Goal: Information Seeking & Learning: Learn about a topic

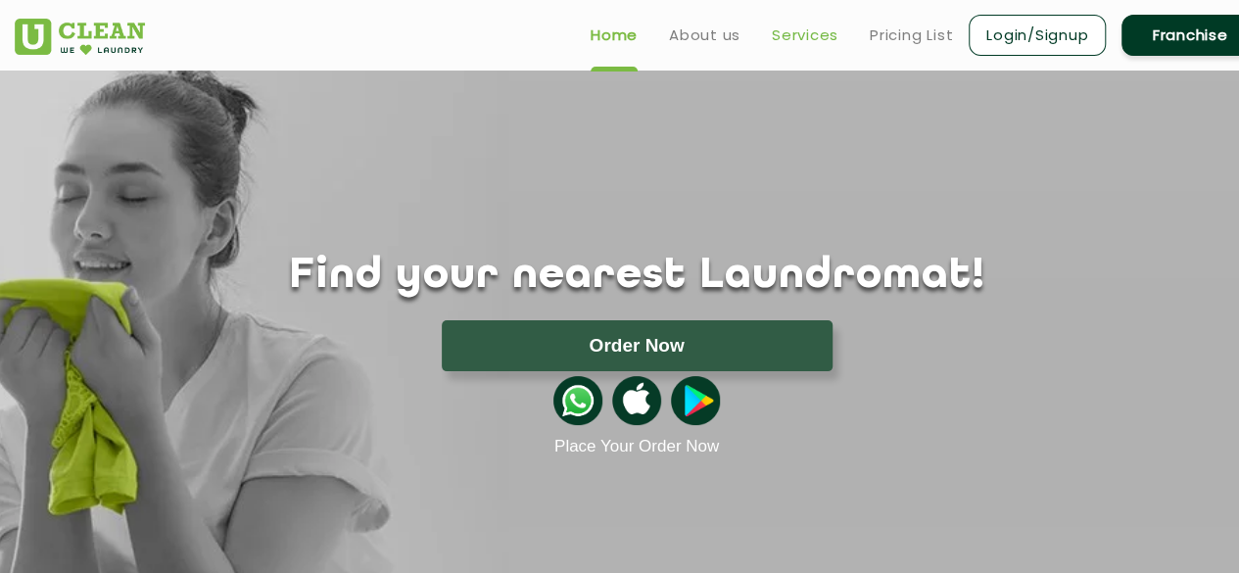
click at [830, 32] on link "Services" at bounding box center [805, 34] width 67 height 23
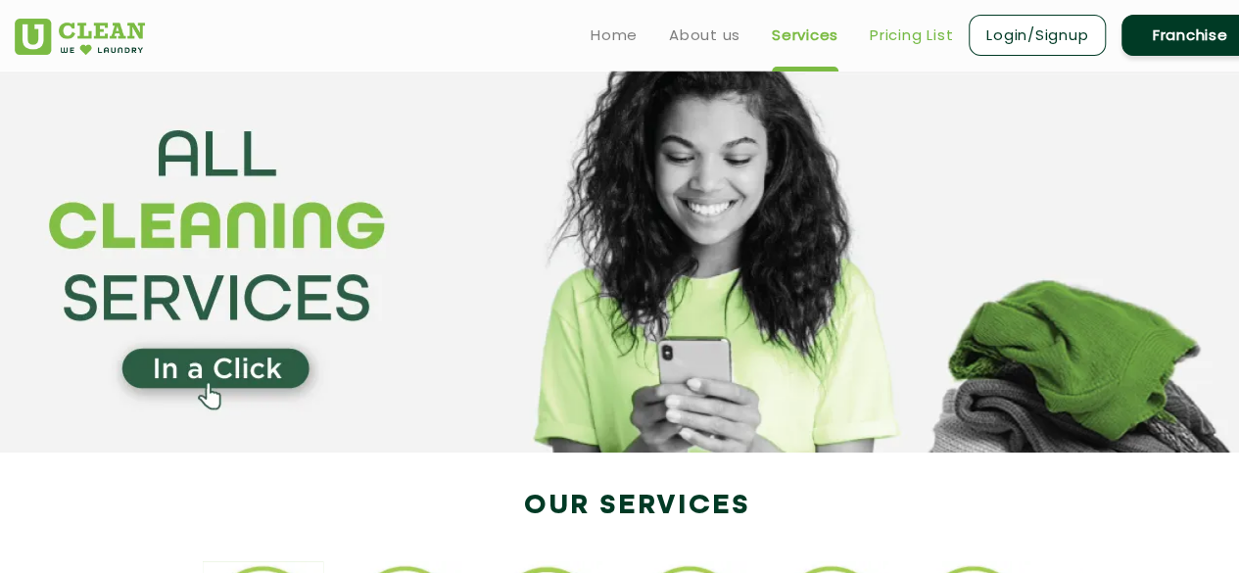
click at [930, 27] on link "Pricing List" at bounding box center [910, 34] width 83 height 23
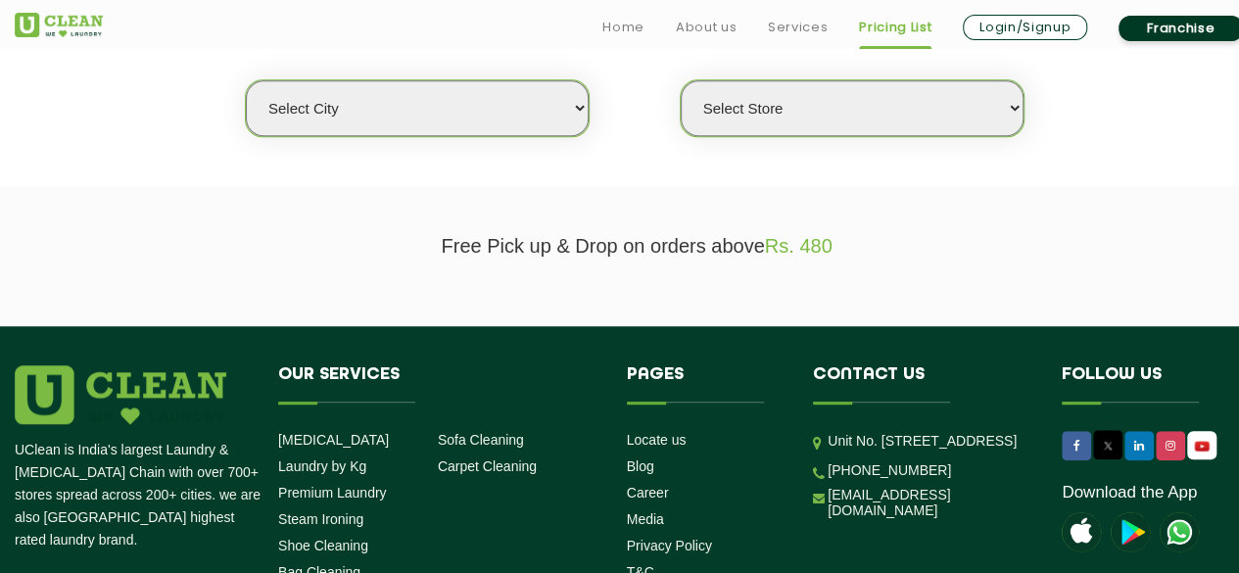
scroll to position [536, 0]
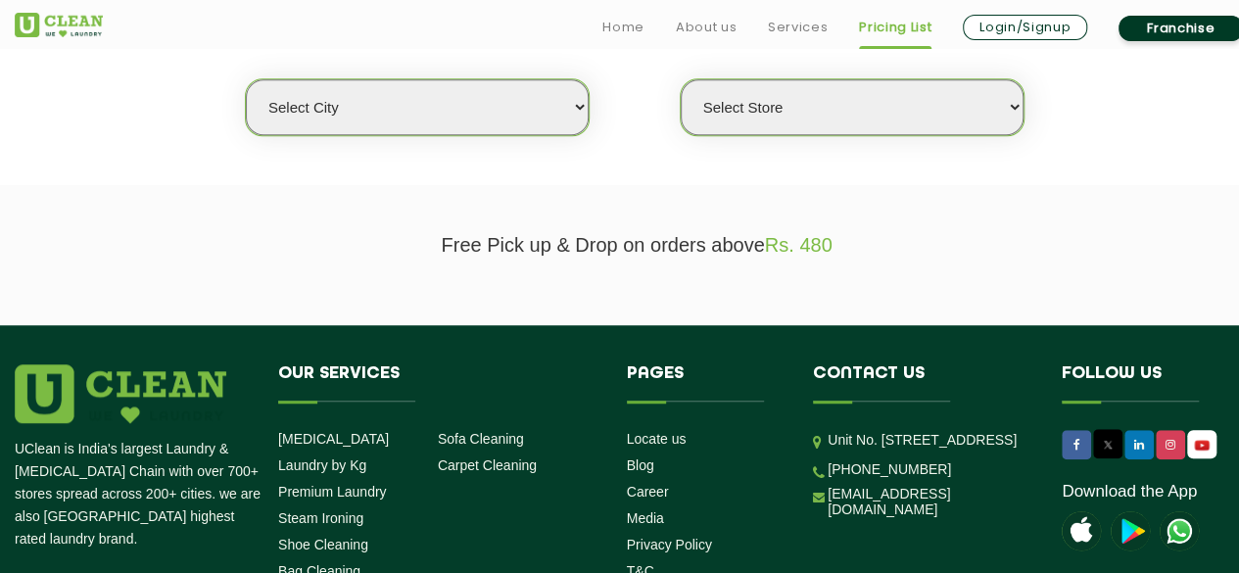
click at [580, 86] on select "Select city [GEOGRAPHIC_DATA] [GEOGRAPHIC_DATA] [GEOGRAPHIC_DATA] [GEOGRAPHIC_D…" at bounding box center [417, 107] width 343 height 56
select select "81"
click at [246, 79] on select "Select city [GEOGRAPHIC_DATA] [GEOGRAPHIC_DATA] [GEOGRAPHIC_DATA] [GEOGRAPHIC_D…" at bounding box center [417, 107] width 343 height 56
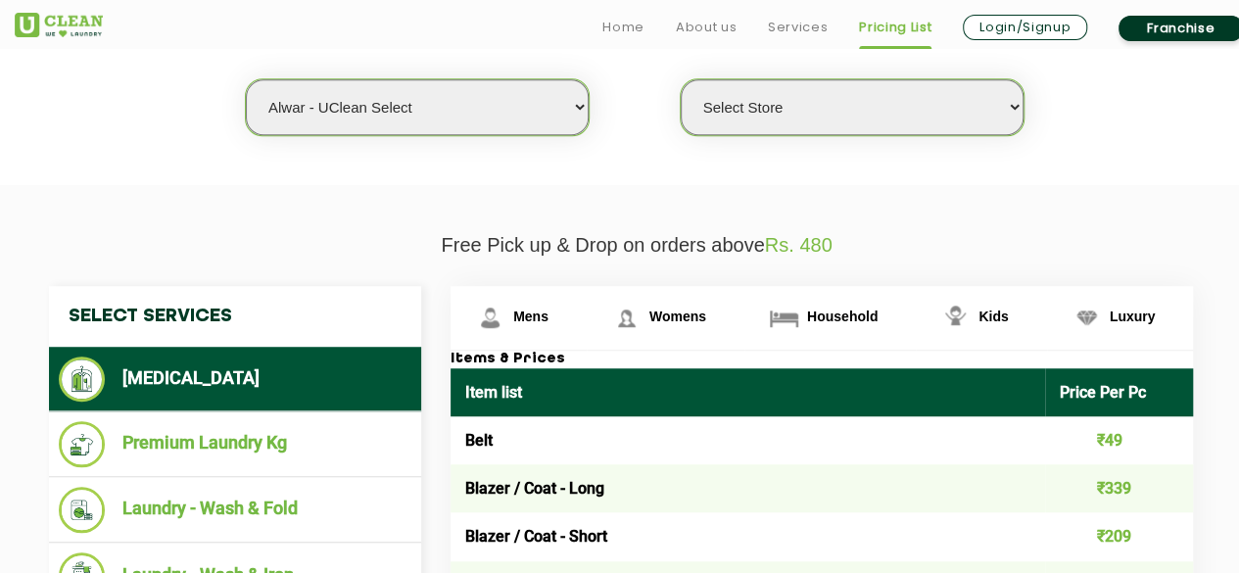
click at [843, 112] on select "Select Store UClean Select Alwar" at bounding box center [851, 107] width 343 height 56
select select "247"
click at [680, 79] on select "Select Store UClean Select Alwar" at bounding box center [851, 107] width 343 height 56
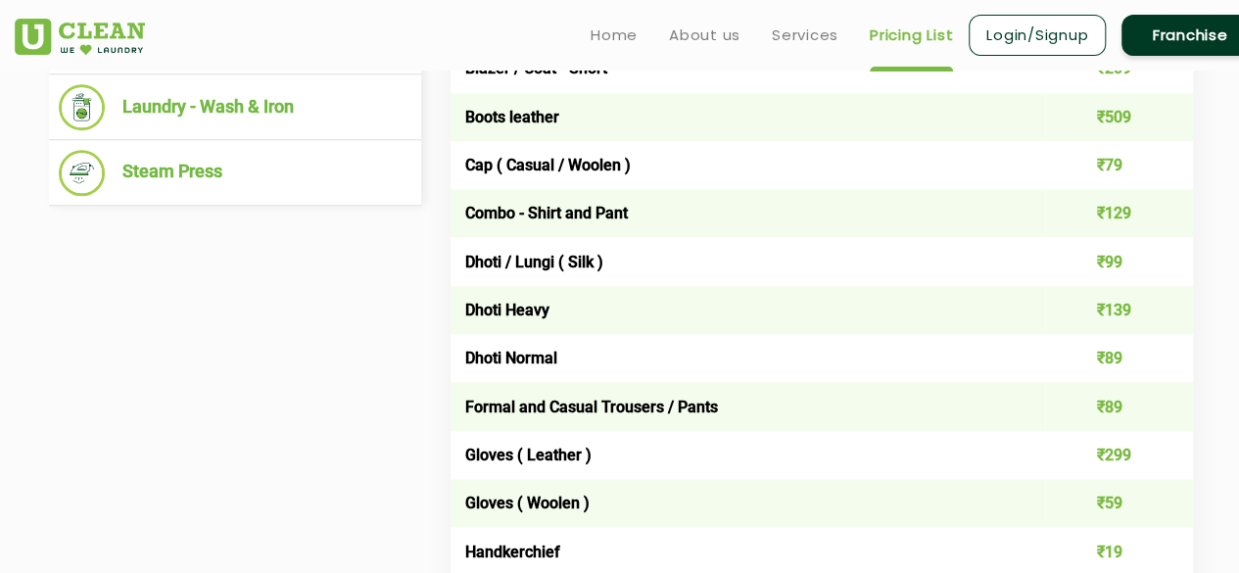
scroll to position [1002, 0]
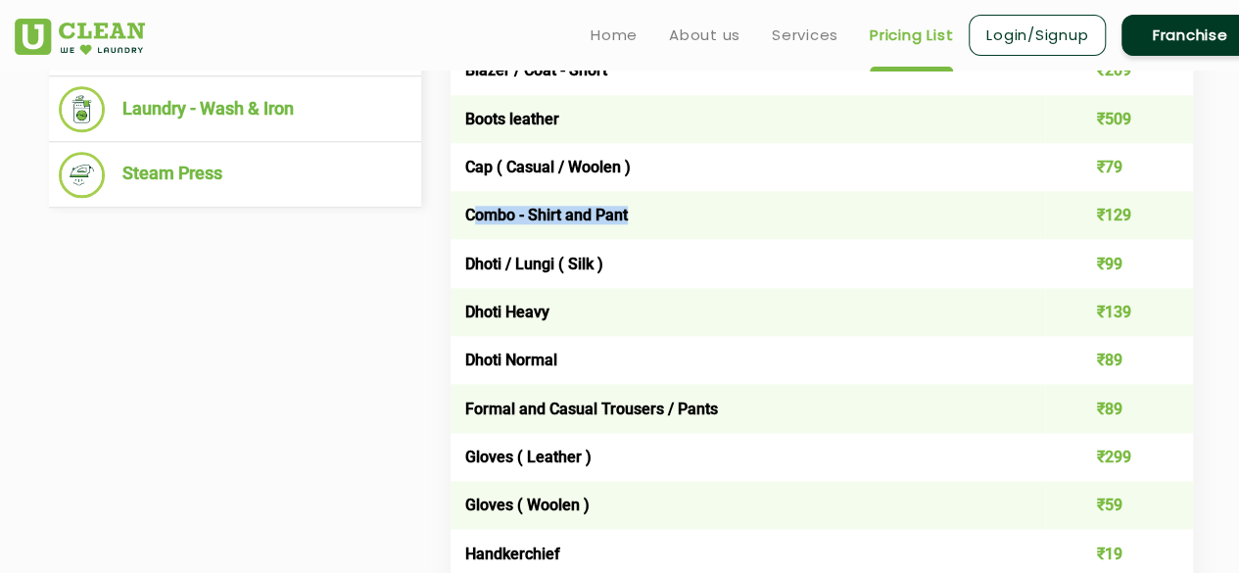
drag, startPoint x: 638, startPoint y: 213, endPoint x: 471, endPoint y: 216, distance: 167.5
click at [471, 216] on td "Combo - Shirt and Pant" at bounding box center [747, 215] width 594 height 48
drag, startPoint x: 471, startPoint y: 216, endPoint x: 633, endPoint y: 210, distance: 162.7
click at [633, 210] on td "Combo - Shirt and Pant" at bounding box center [747, 215] width 594 height 48
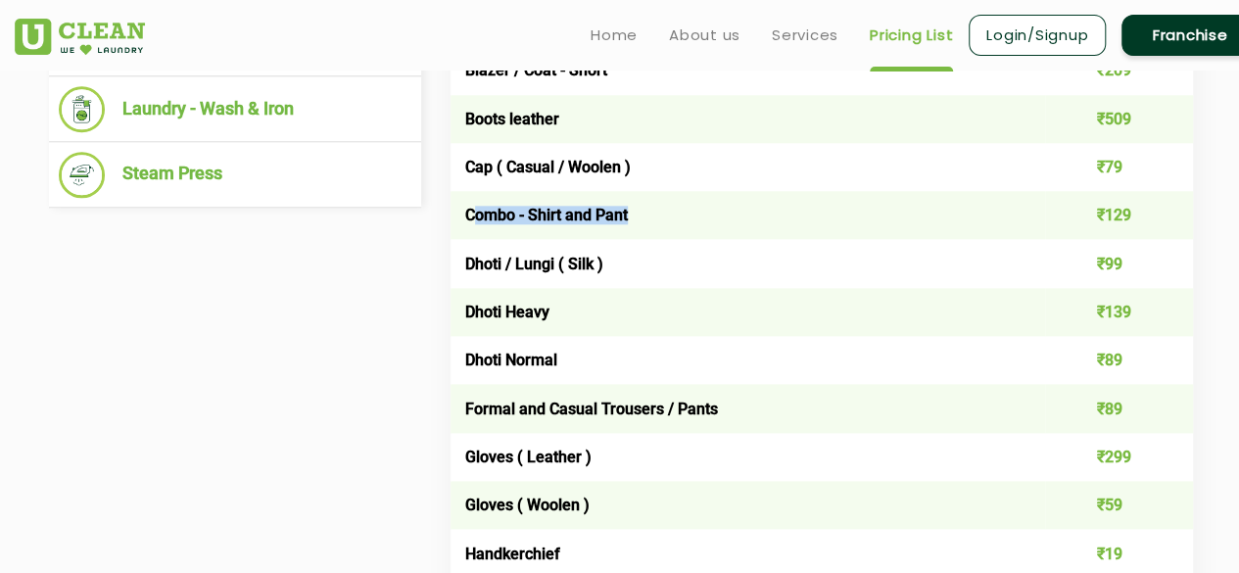
click at [633, 210] on td "Combo - Shirt and Pant" at bounding box center [747, 215] width 594 height 48
drag, startPoint x: 633, startPoint y: 210, endPoint x: 486, endPoint y: 206, distance: 147.9
click at [486, 206] on td "Combo - Shirt and Pant" at bounding box center [747, 215] width 594 height 48
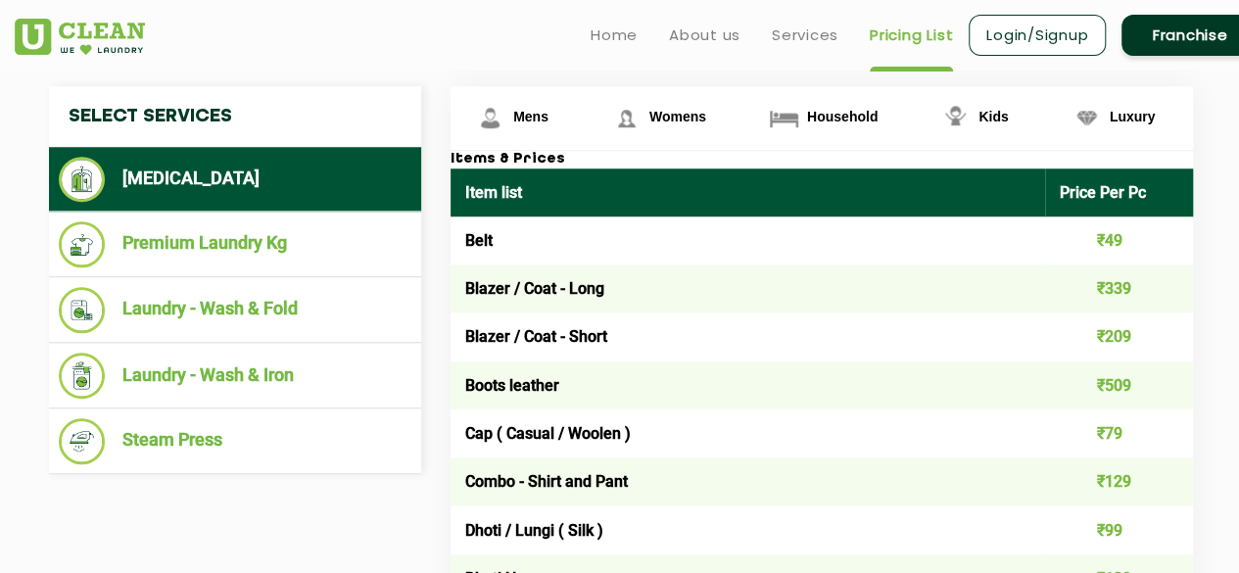
scroll to position [736, 0]
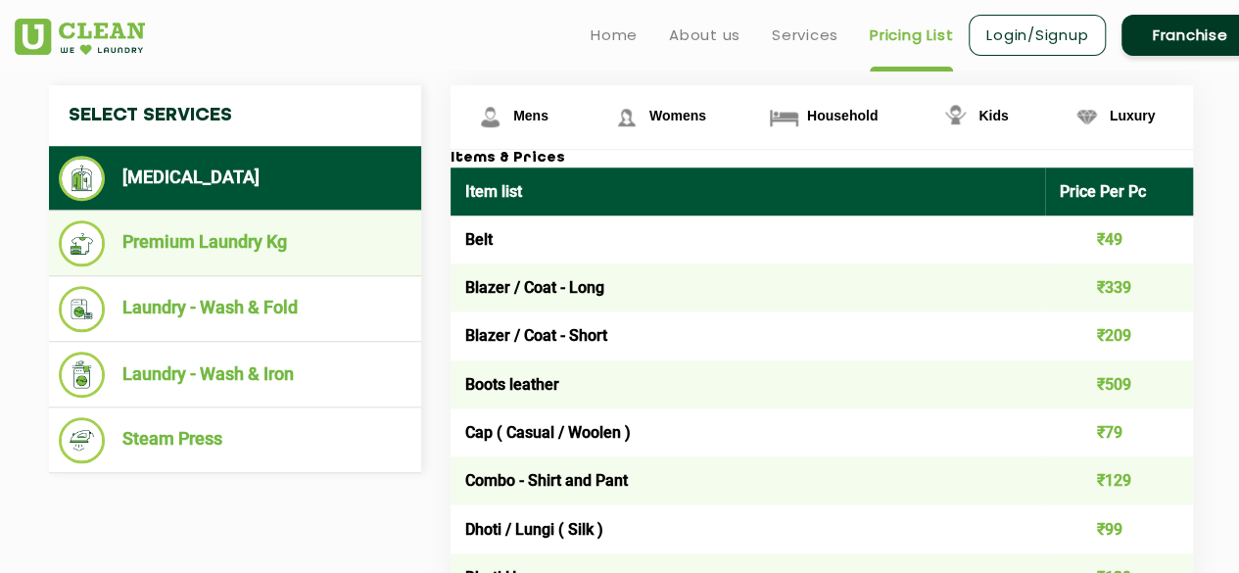
click at [317, 248] on li "Premium Laundry Kg" at bounding box center [235, 243] width 352 height 46
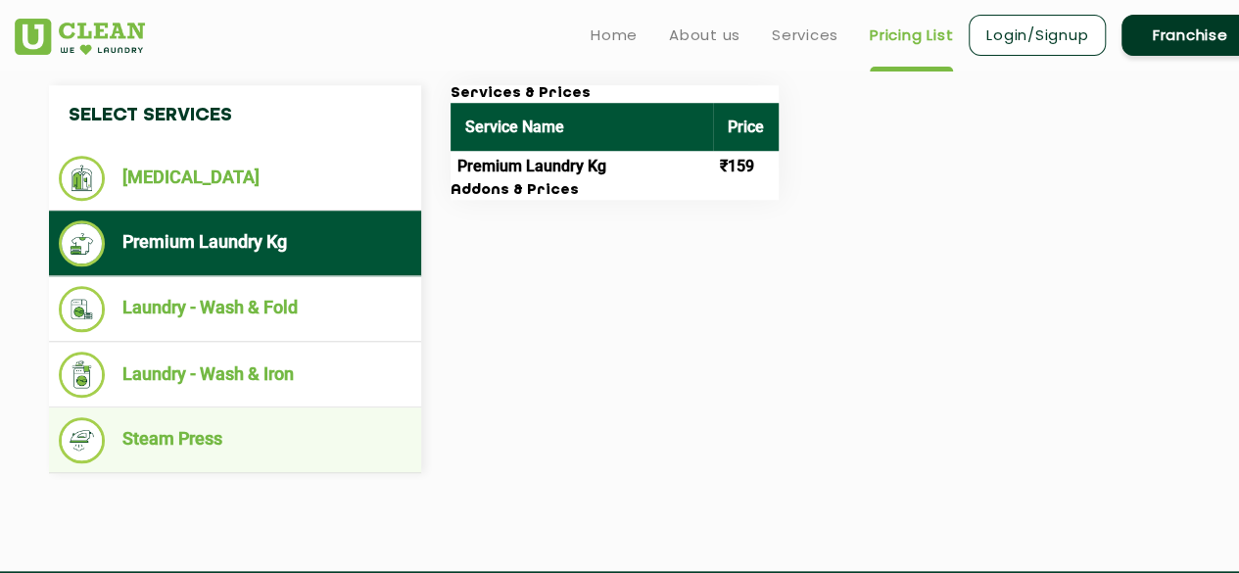
click at [282, 429] on li "Steam Press" at bounding box center [235, 440] width 352 height 46
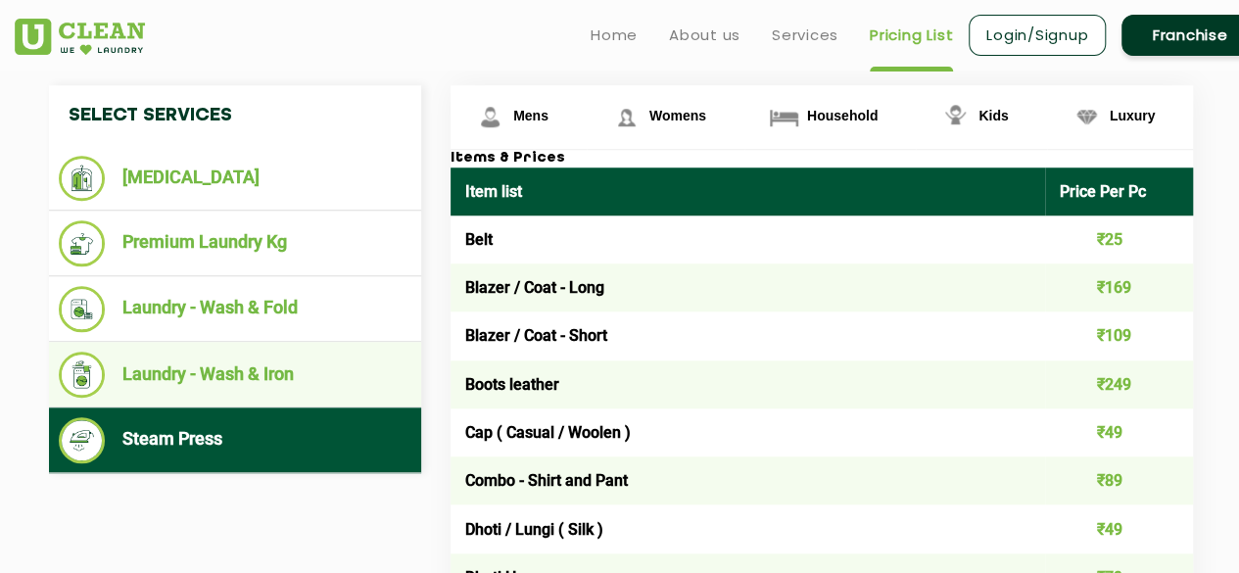
click at [323, 365] on li "Laundry - Wash & Iron" at bounding box center [235, 374] width 352 height 46
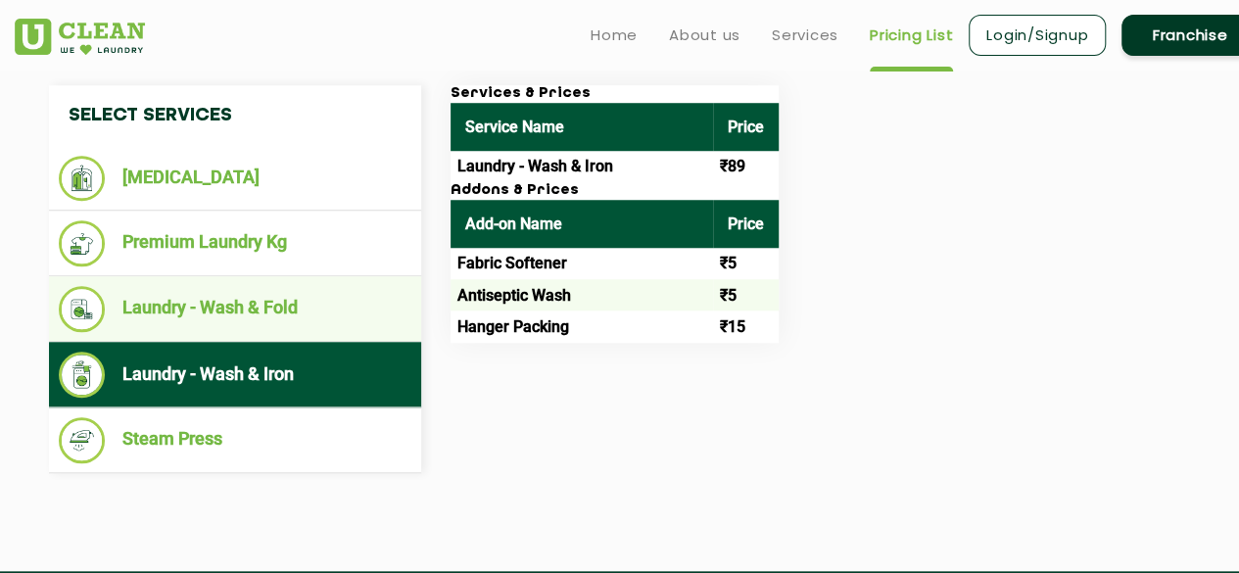
click at [357, 291] on li "Laundry - Wash & Fold" at bounding box center [235, 309] width 352 height 46
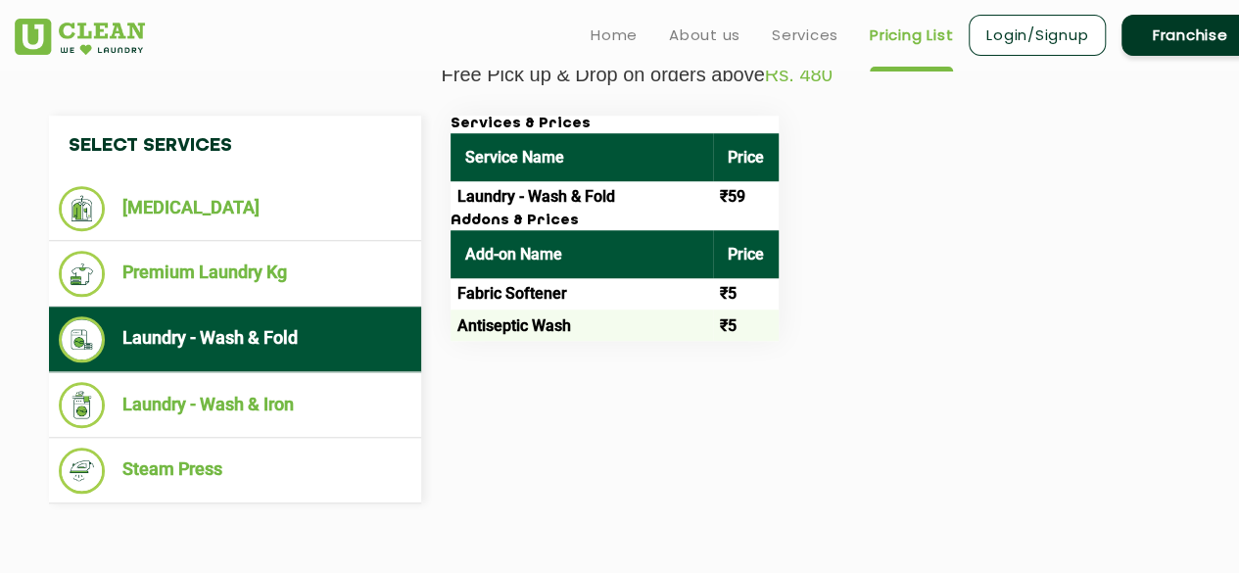
scroll to position [707, 0]
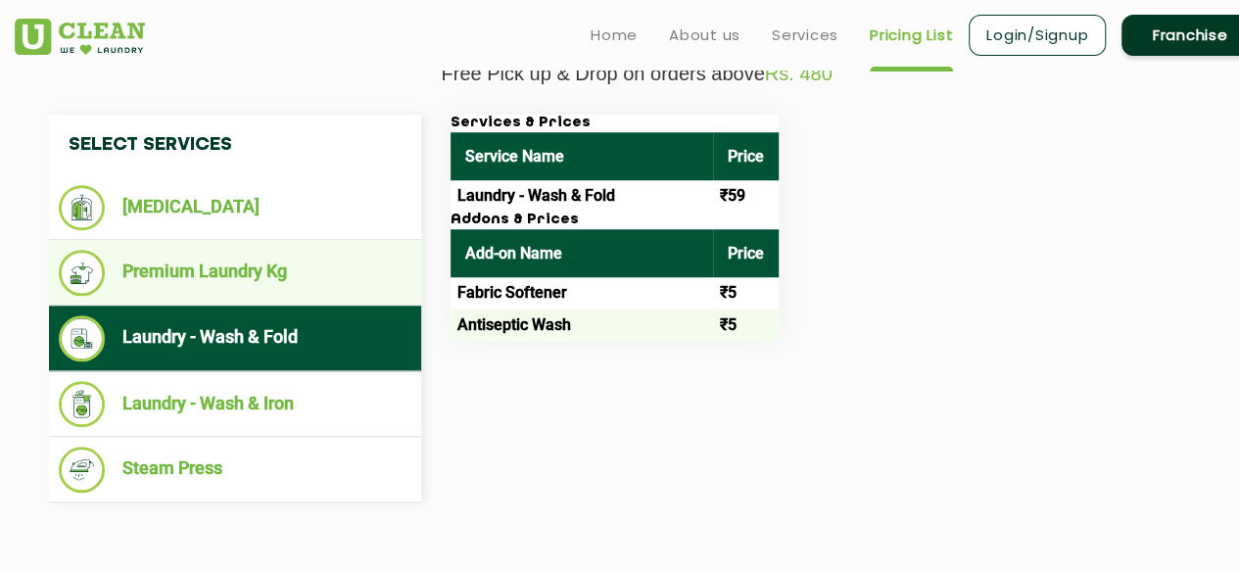
click at [341, 271] on li "Premium Laundry Kg" at bounding box center [235, 273] width 352 height 46
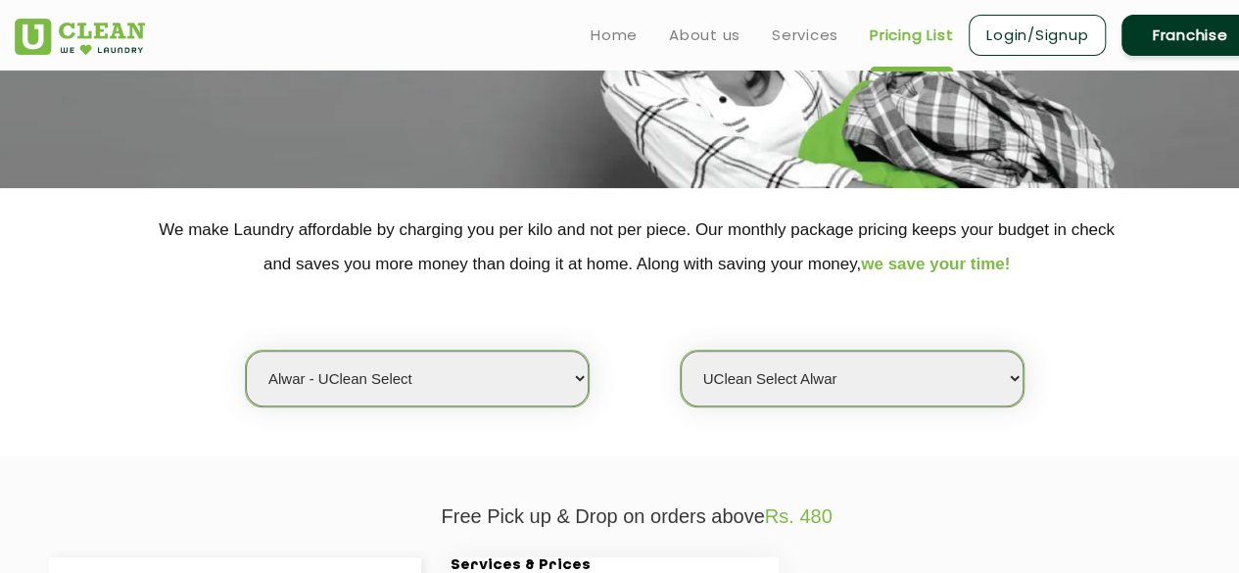
scroll to position [260, 0]
